Goal: Contribute content: Add original content to the website for others to see

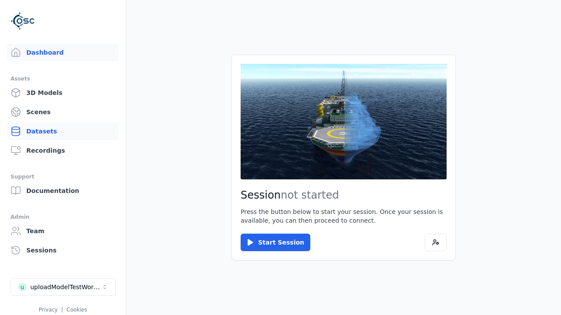
click at [63, 131] on link "Datasets" at bounding box center [63, 132] width 112 height 18
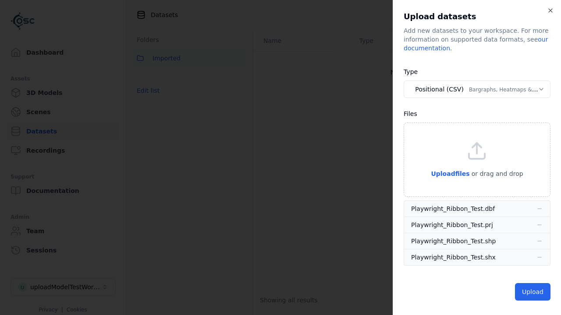
click at [476, 89] on button "Positional (CSV) Bargraphs, Heatmaps & Pins" at bounding box center [476, 90] width 147 height 18
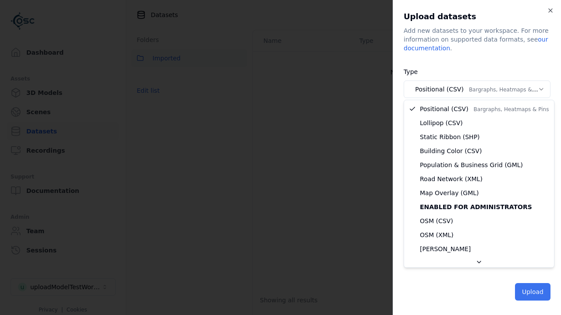
select select "*****"
click at [533, 292] on button "Upload" at bounding box center [532, 292] width 35 height 18
